Goal: Transaction & Acquisition: Purchase product/service

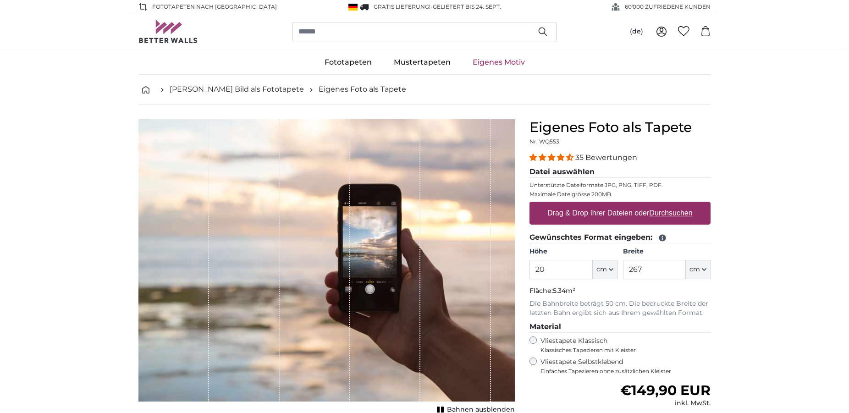
type input "2"
type input "100"
drag, startPoint x: 642, startPoint y: 269, endPoint x: 613, endPoint y: 269, distance: 29.8
click at [623, 269] on input "267" at bounding box center [654, 269] width 63 height 19
type input "200"
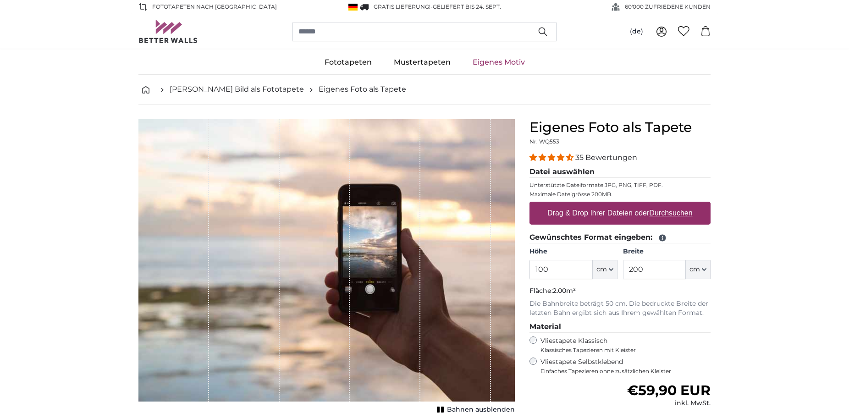
click at [618, 214] on label "Drag & Drop Ihrer Dateien oder Durchsuchen" at bounding box center [619, 213] width 153 height 18
click at [618, 204] on input "Drag & Drop Ihrer Dateien oder Durchsuchen" at bounding box center [619, 203] width 181 height 3
type input "**********"
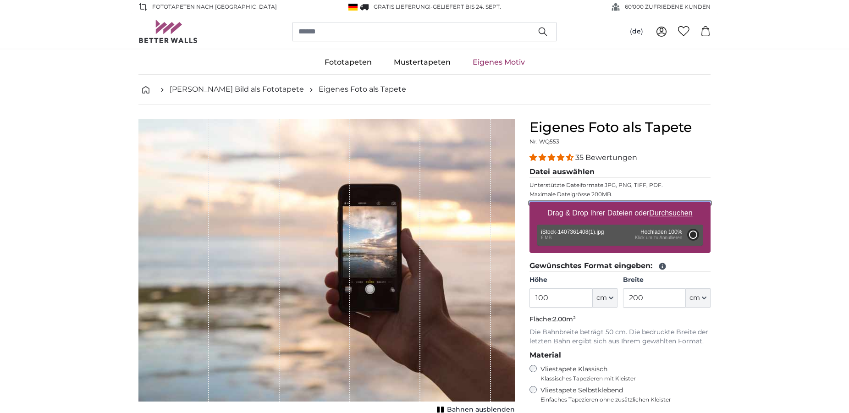
type input "200"
type input "300"
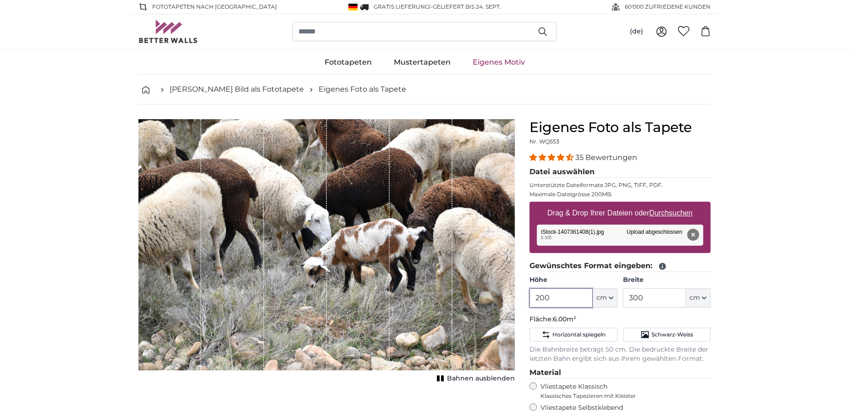
drag, startPoint x: 559, startPoint y: 299, endPoint x: 507, endPoint y: 288, distance: 52.4
click at [529, 296] on input "200" at bounding box center [560, 297] width 63 height 19
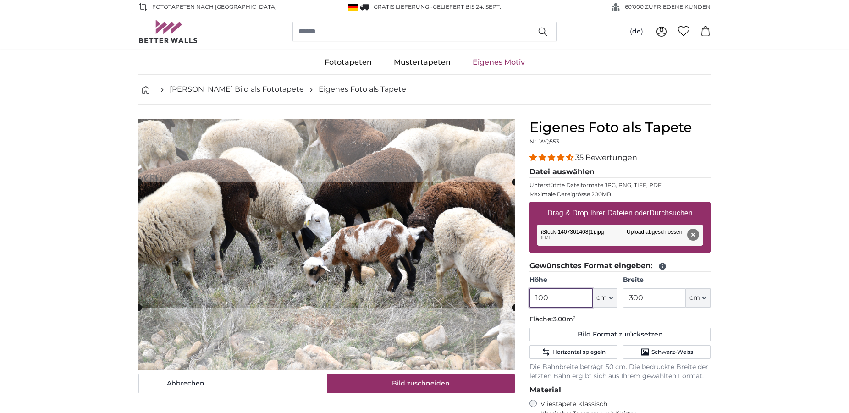
type input "100"
click at [632, 297] on input "300" at bounding box center [654, 297] width 63 height 19
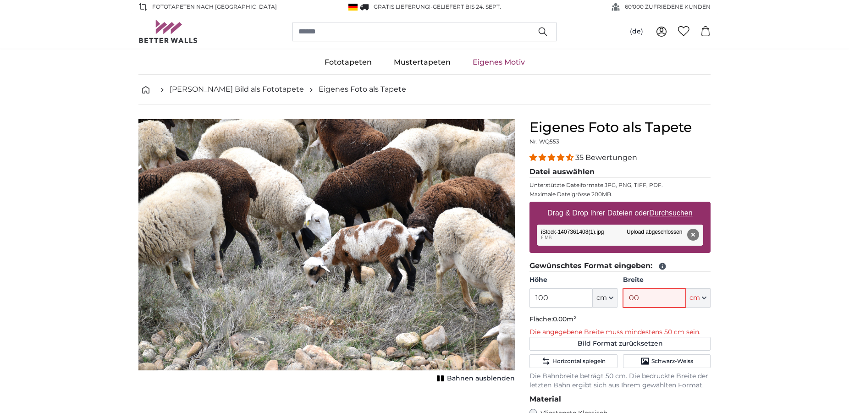
type input "200"
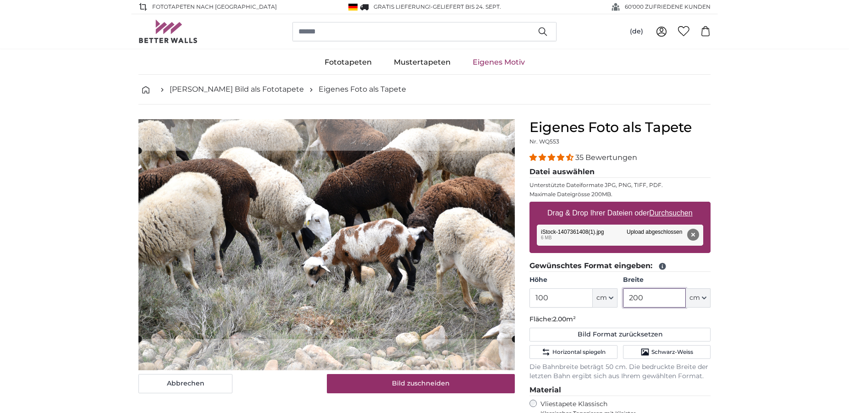
click at [390, 117] on product-detail "Abbrechen Bild zuschneiden Bahnen ausblenden Eigenes Foto als Tapete Nr. WQ553 …" at bounding box center [424, 349] width 587 height 491
type input "200"
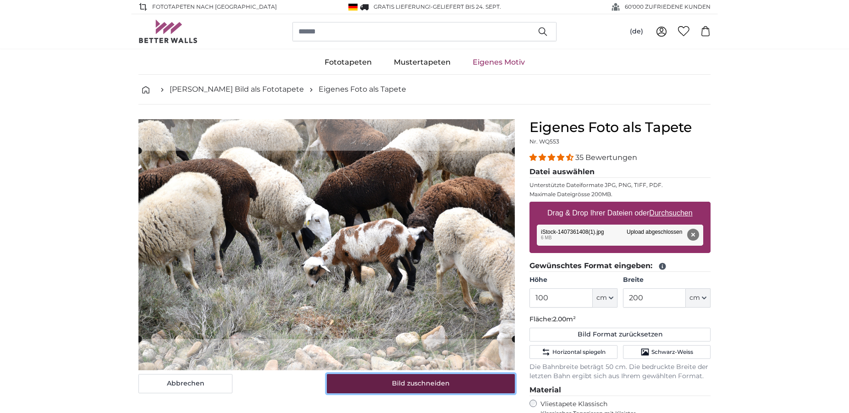
click at [414, 388] on button "Bild zuschneiden" at bounding box center [421, 383] width 188 height 19
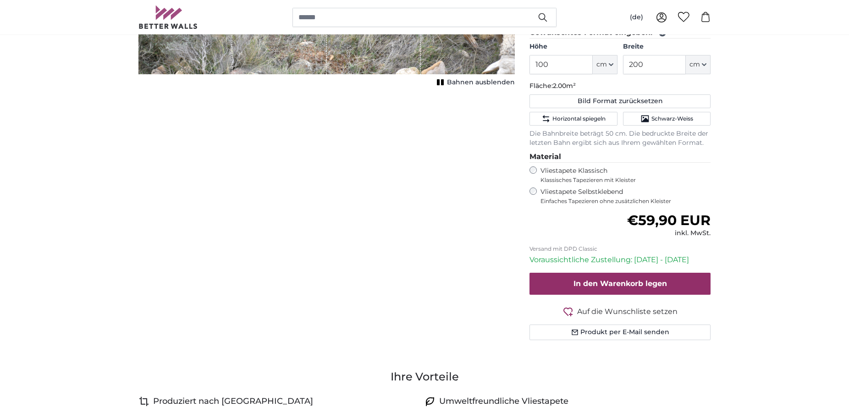
scroll to position [234, 0]
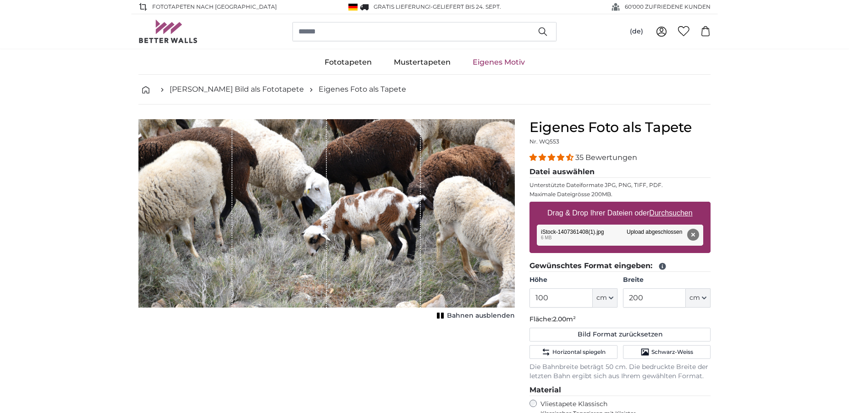
click at [435, 269] on div "1 of 1" at bounding box center [326, 213] width 376 height 188
click at [371, 259] on div "1 of 1" at bounding box center [374, 213] width 94 height 188
click at [582, 334] on button "Bild Format zurücksetzen" at bounding box center [619, 335] width 181 height 14
type input "200"
type input "300"
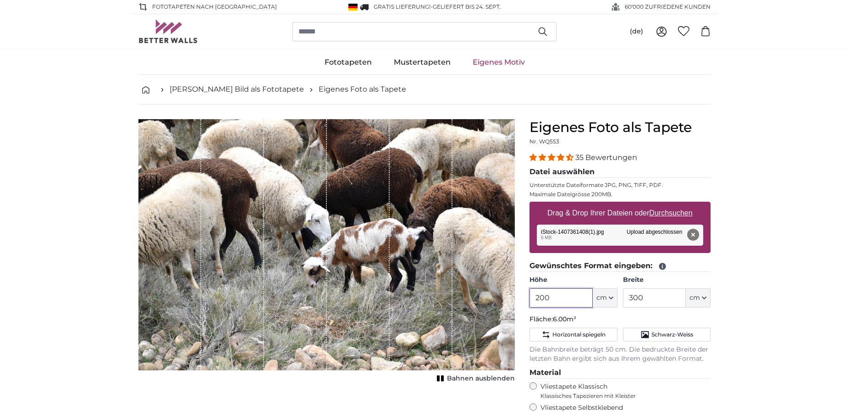
drag, startPoint x: 561, startPoint y: 294, endPoint x: 487, endPoint y: 303, distance: 74.3
click at [529, 304] on input "200" at bounding box center [560, 297] width 63 height 19
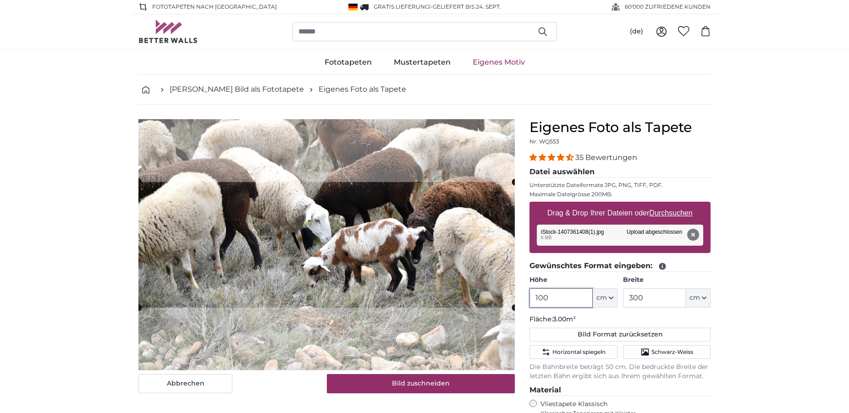
type input "100"
click at [633, 296] on input "300" at bounding box center [654, 297] width 63 height 19
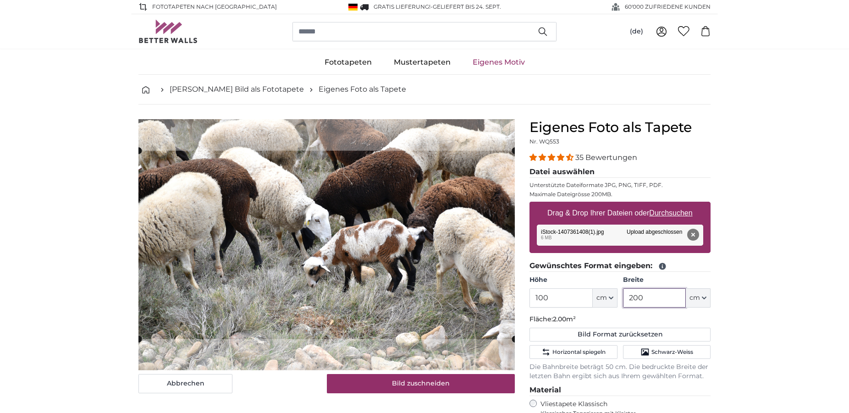
click at [305, 119] on product-detail "Abbrechen Bild zuschneiden Bahnen ausblenden Eigenes Foto als Tapete Nr. WQ553 …" at bounding box center [424, 349] width 587 height 491
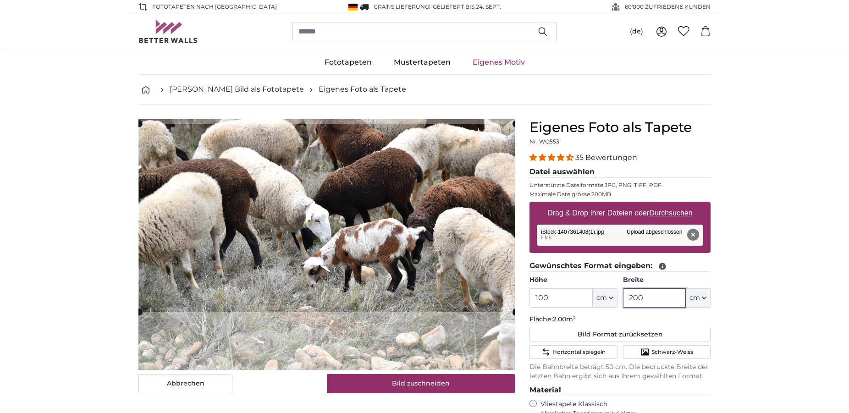
click at [322, 293] on cropper-handle at bounding box center [327, 218] width 376 height 188
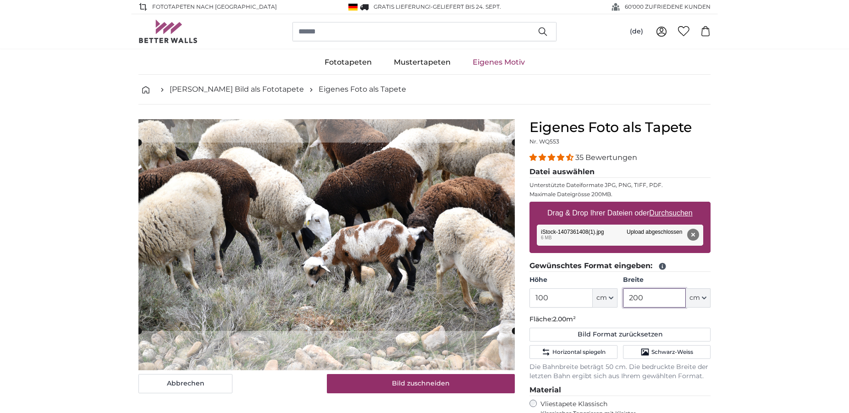
click at [364, 249] on cropper-handle at bounding box center [326, 237] width 376 height 188
type input "200"
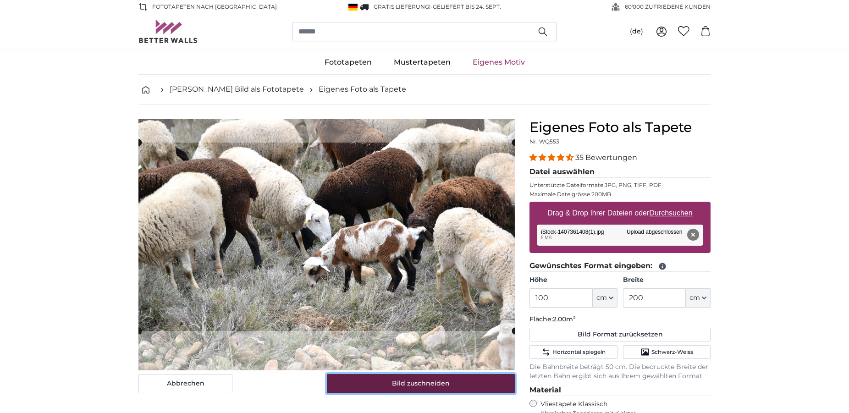
click at [417, 377] on button "Bild zuschneiden" at bounding box center [421, 383] width 188 height 19
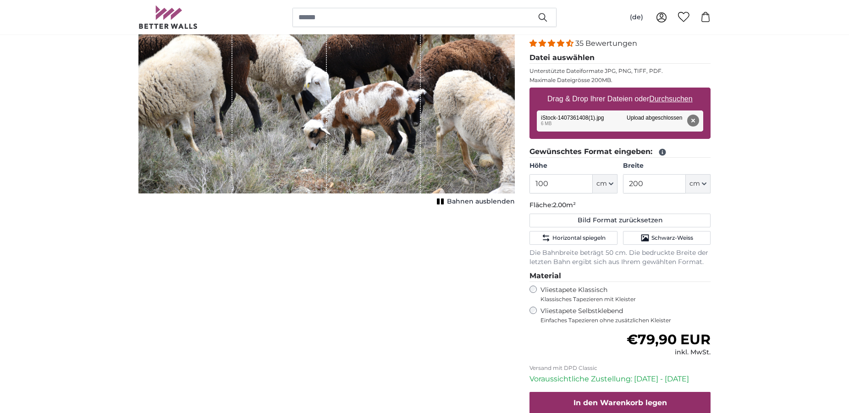
scroll to position [140, 0]
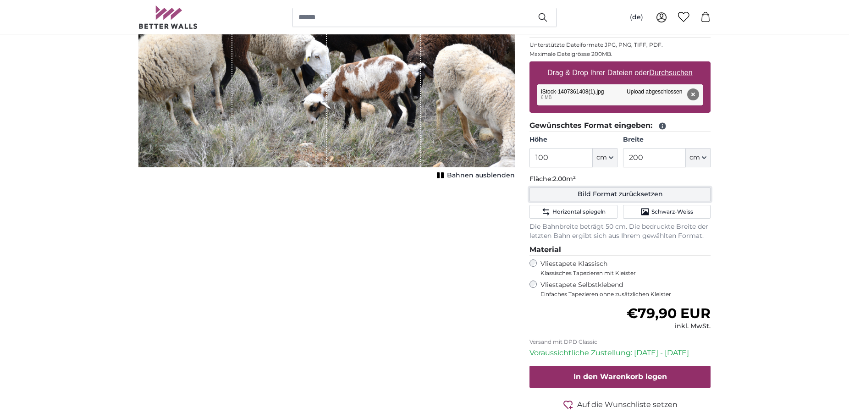
click at [611, 196] on button "Bild Format zurücksetzen" at bounding box center [619, 194] width 181 height 14
type input "200"
type input "300"
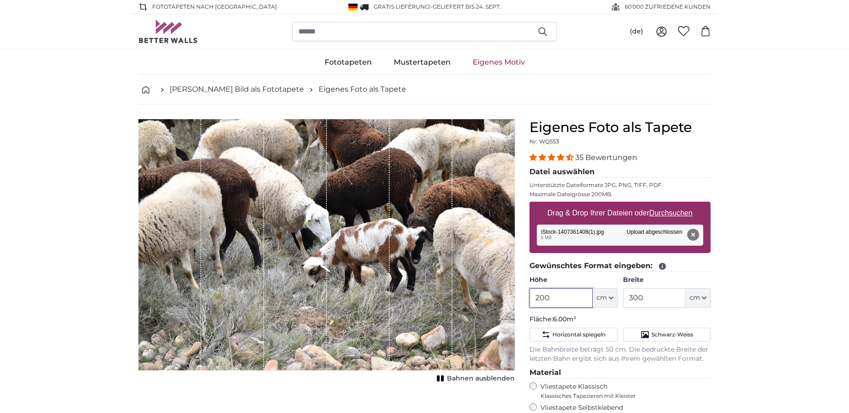
drag, startPoint x: 554, startPoint y: 296, endPoint x: 525, endPoint y: 292, distance: 29.1
click at [529, 292] on input "200" at bounding box center [560, 297] width 63 height 19
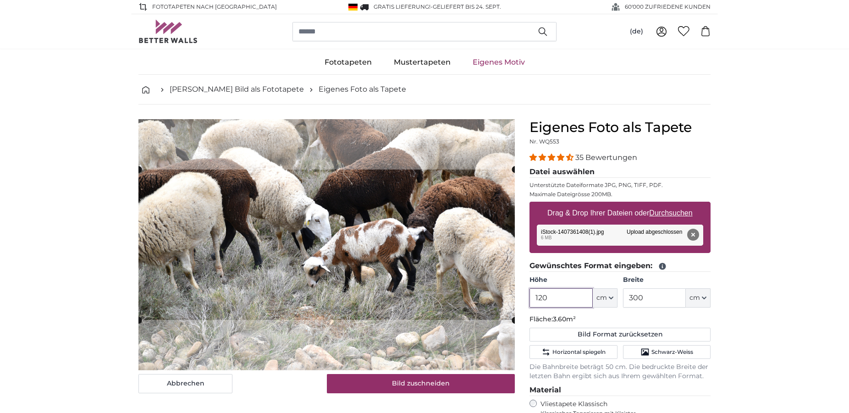
type input "120"
click at [630, 298] on input "300" at bounding box center [654, 297] width 63 height 19
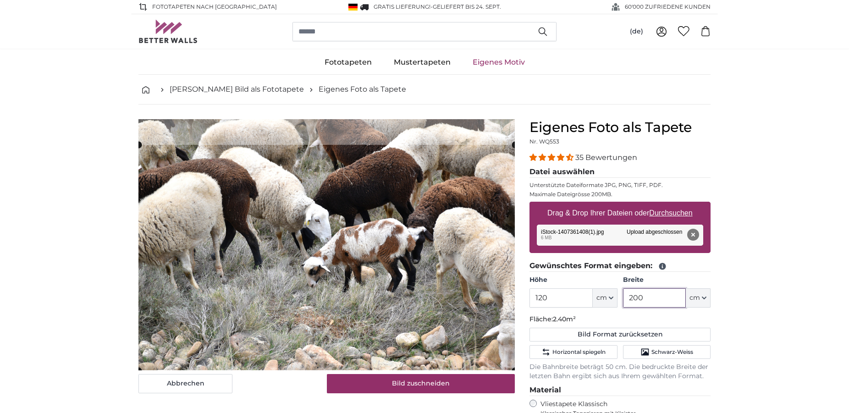
click at [394, 290] on cropper-handle at bounding box center [326, 258] width 376 height 226
type input "200"
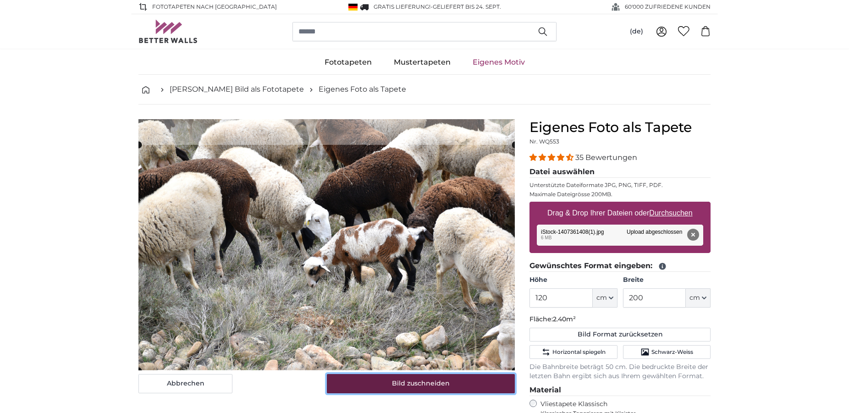
click at [461, 384] on button "Bild zuschneiden" at bounding box center [421, 383] width 188 height 19
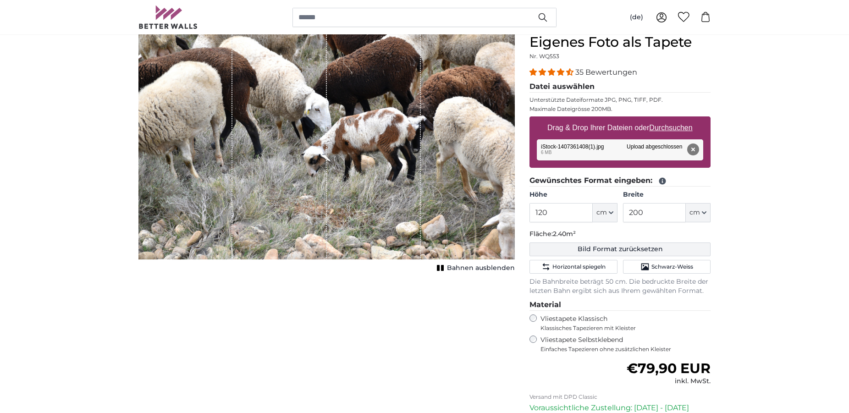
scroll to position [93, 0]
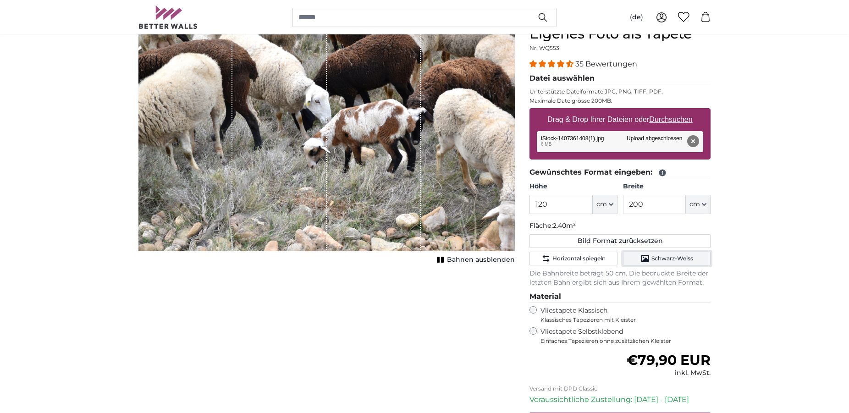
click at [663, 257] on span "Schwarz-Weiss" at bounding box center [672, 258] width 42 height 7
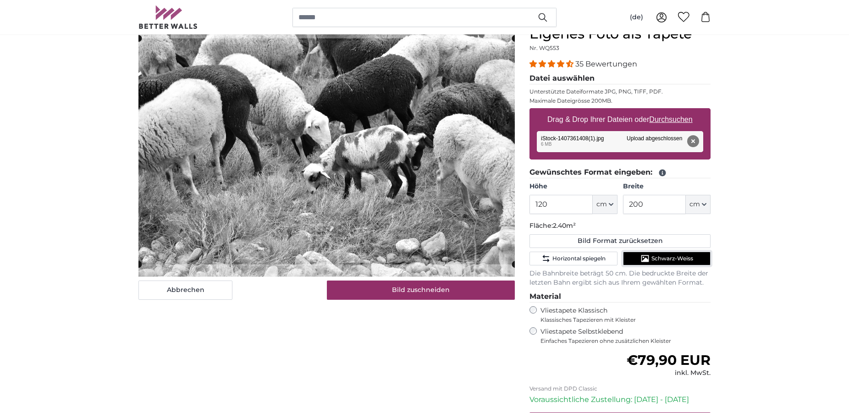
click at [647, 257] on icon "Schwarz-Weiss" at bounding box center [644, 258] width 9 height 9
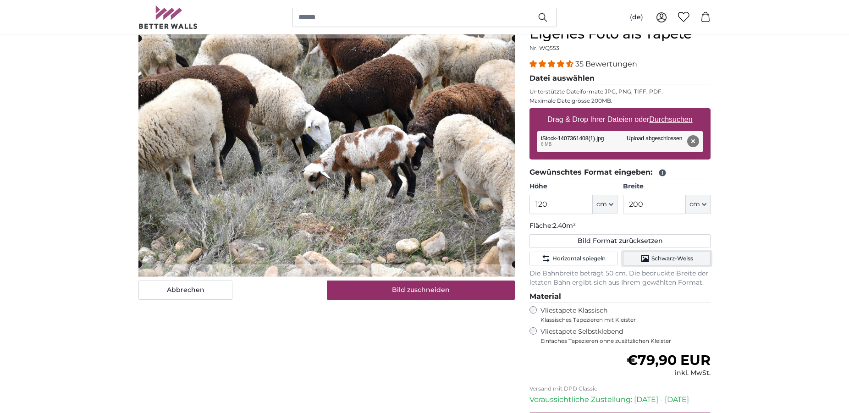
click at [664, 258] on span "Schwarz-Weiss" at bounding box center [672, 258] width 42 height 7
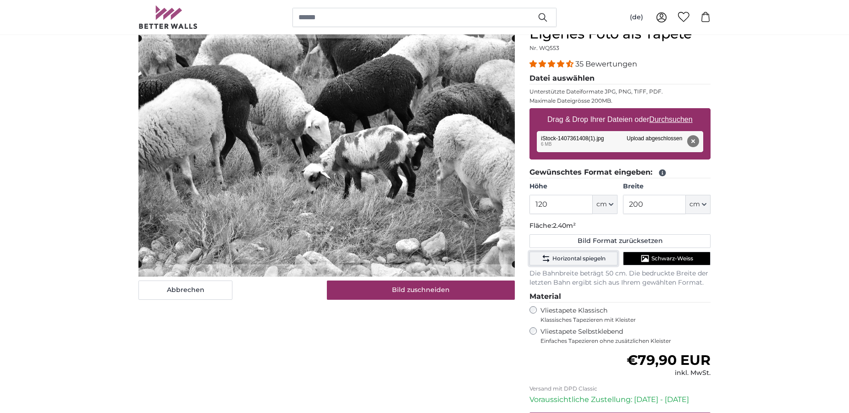
click at [592, 263] on button "Horizontal spiegeln" at bounding box center [573, 259] width 88 height 14
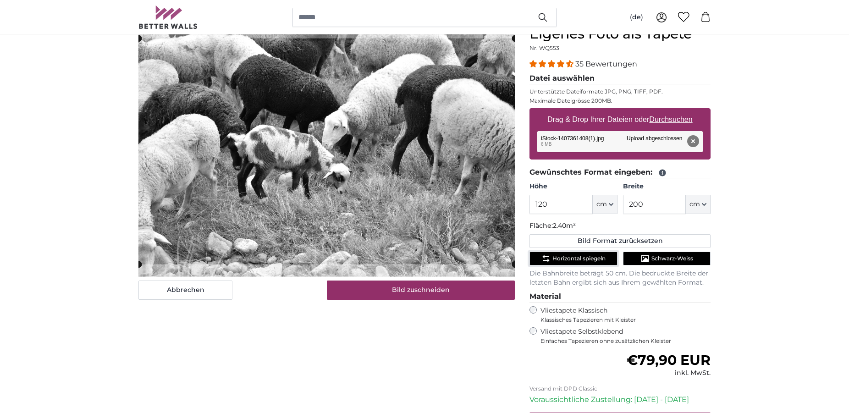
click at [592, 263] on button "Horizontal spiegeln" at bounding box center [573, 259] width 88 height 14
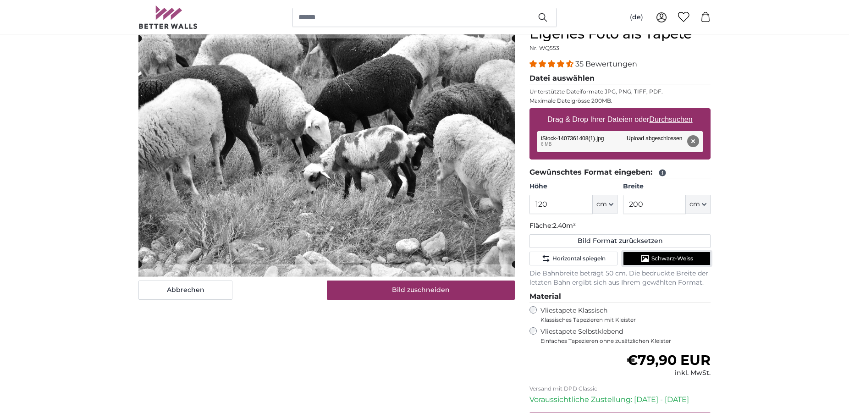
click at [655, 261] on span "Schwarz-Weiss" at bounding box center [672, 258] width 42 height 7
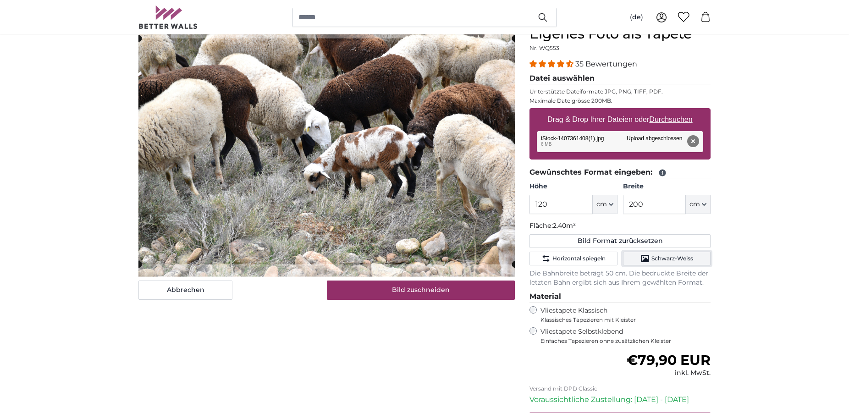
click at [655, 261] on span "Schwarz-Weiss" at bounding box center [672, 258] width 42 height 7
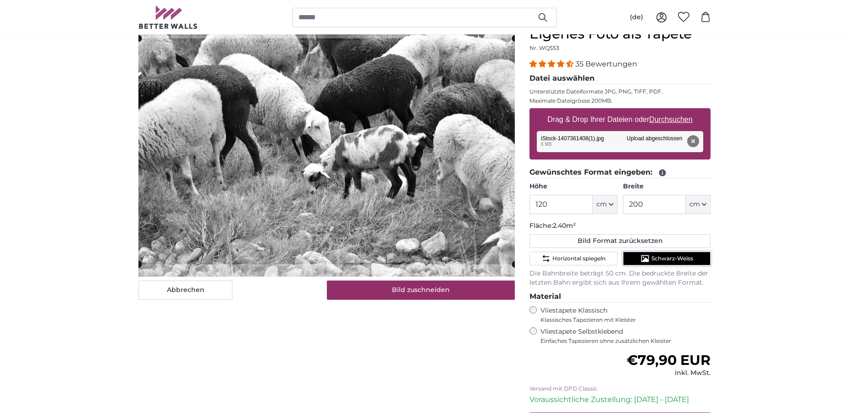
click at [655, 261] on span "Schwarz-Weiss" at bounding box center [672, 258] width 42 height 7
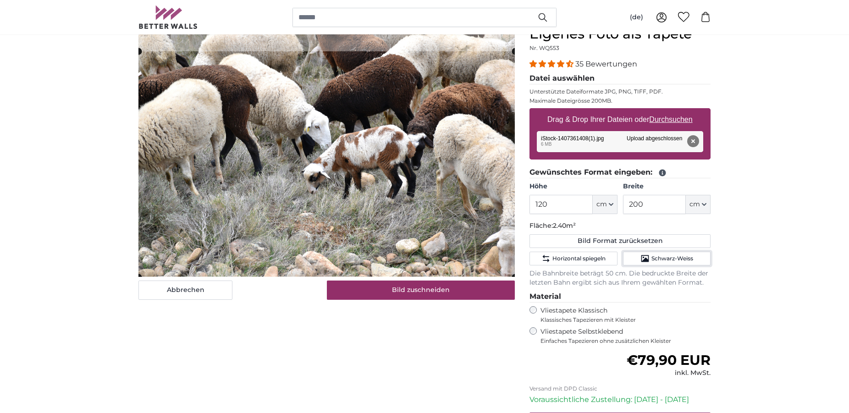
click at [412, 222] on cropper-handle at bounding box center [326, 164] width 376 height 226
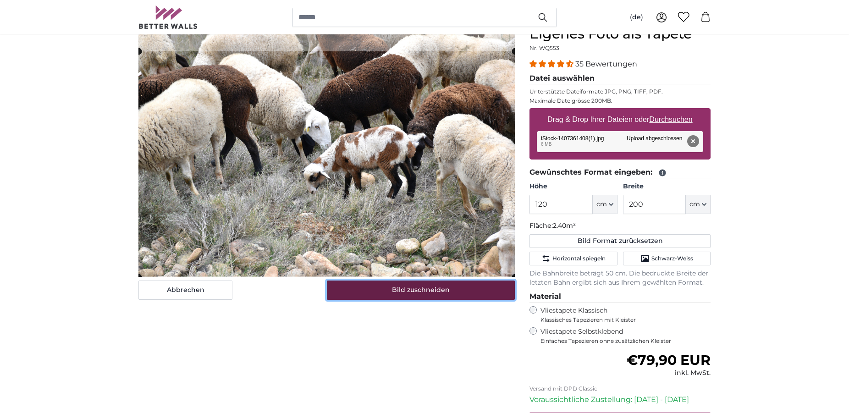
click at [423, 290] on button "Bild zuschneiden" at bounding box center [421, 289] width 188 height 19
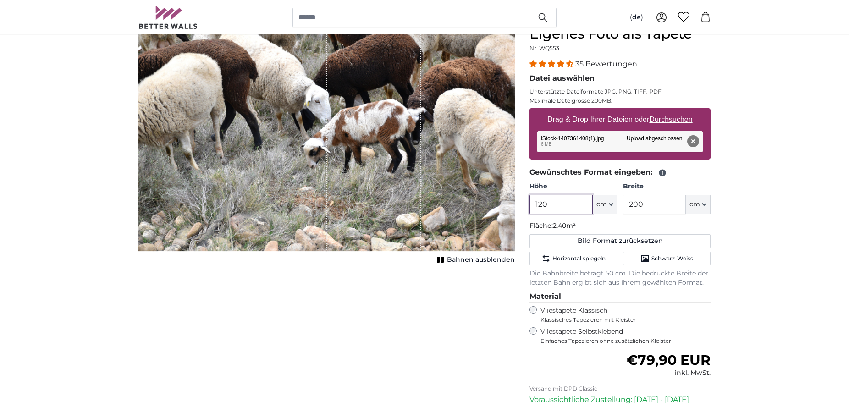
click at [542, 204] on input "120" at bounding box center [560, 204] width 63 height 19
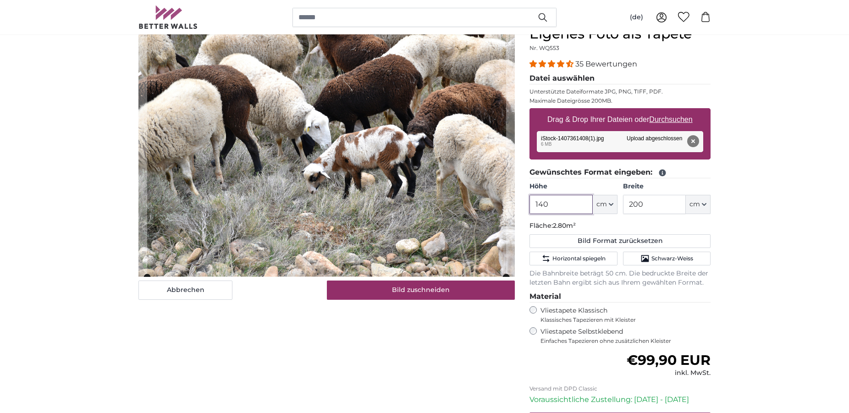
type input "140"
click at [655, 204] on input "200" at bounding box center [654, 204] width 63 height 19
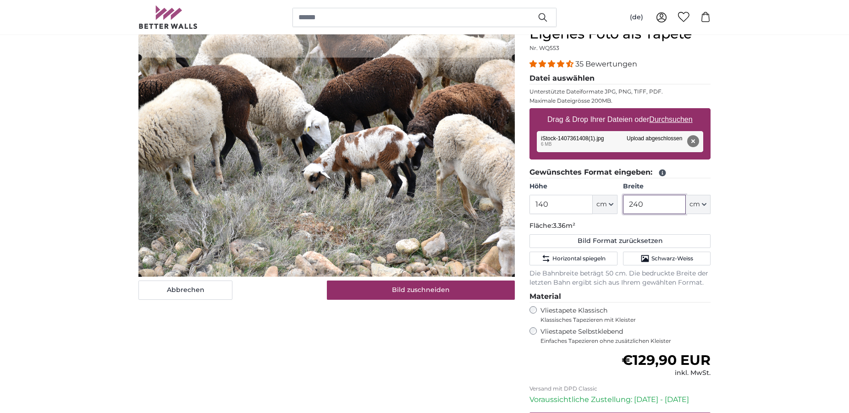
click at [379, 220] on cropper-handle at bounding box center [326, 167] width 376 height 219
type input "240"
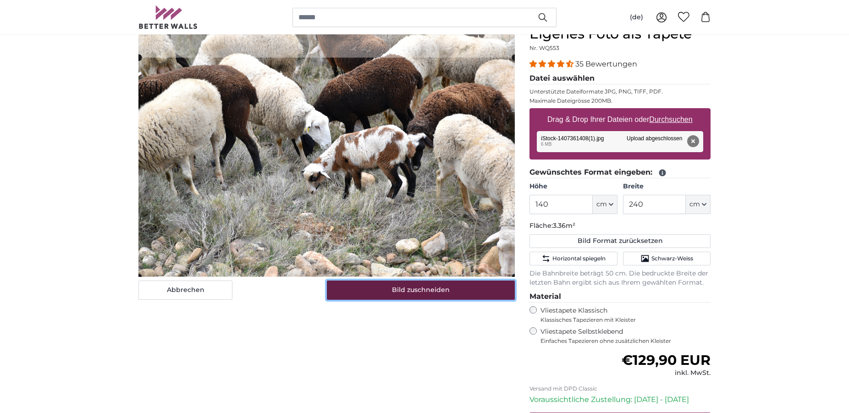
click at [431, 291] on button "Bild zuschneiden" at bounding box center [421, 289] width 188 height 19
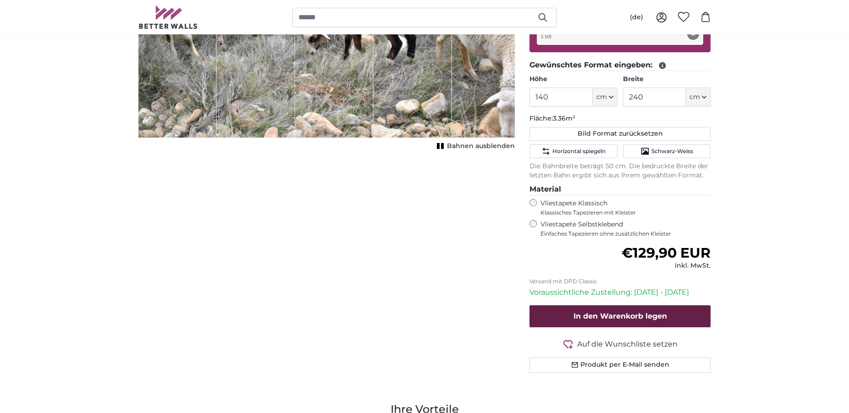
scroll to position [234, 0]
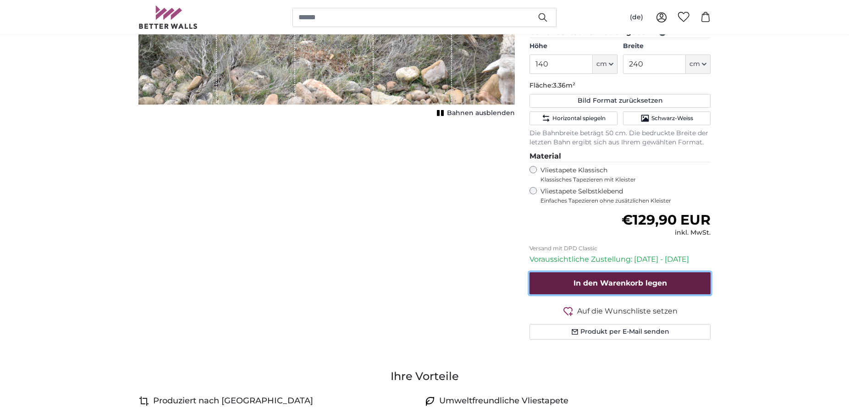
click at [602, 283] on span "In den Warenkorb legen" at bounding box center [619, 283] width 93 height 9
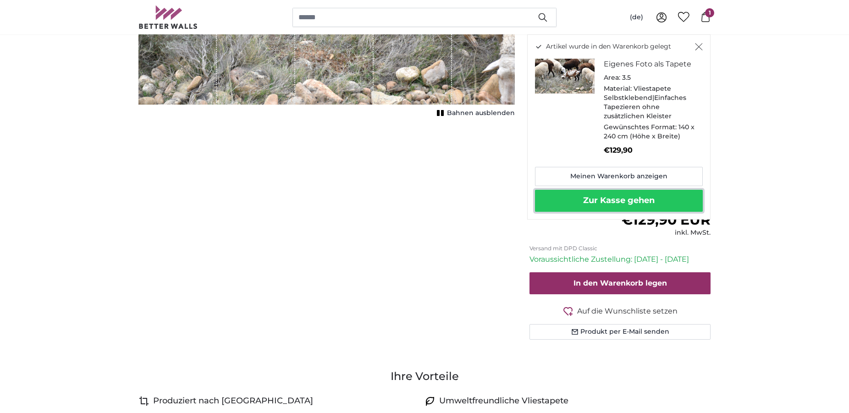
click at [621, 199] on button "Zur Kasse gehen" at bounding box center [619, 201] width 168 height 22
